Goal: Find specific page/section: Find specific page/section

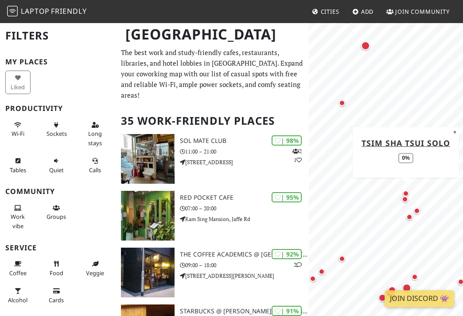
click at [407, 192] on div "Map marker" at bounding box center [406, 193] width 6 height 6
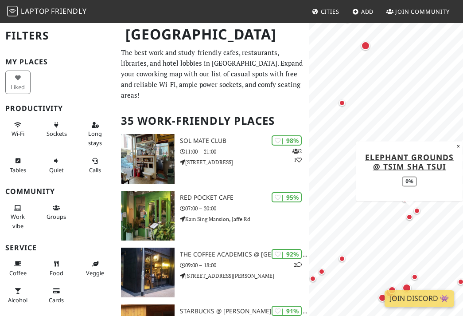
click at [410, 216] on div "Map marker" at bounding box center [409, 217] width 6 height 6
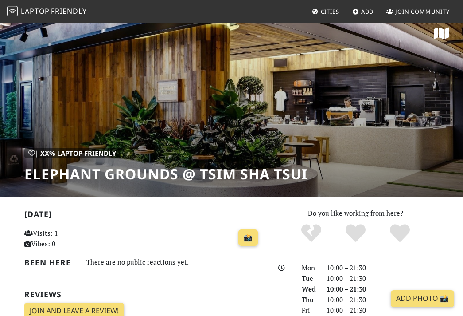
scroll to position [5, 0]
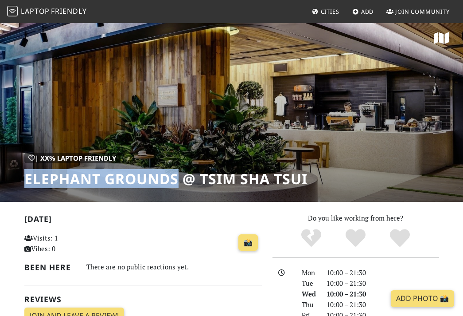
drag, startPoint x: 180, startPoint y: 179, endPoint x: 26, endPoint y: 178, distance: 153.8
click at [26, 178] on h1 "Elephant Grounds @ Tsim Sha Tsui" at bounding box center [165, 178] width 283 height 17
copy h1 "Elephant Grounds"
